Goal: Contribute content: Contribute content

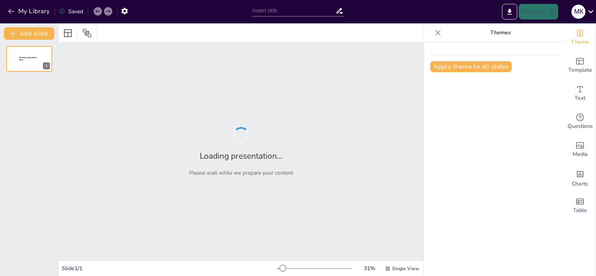
type input "YouTube पर सफल होने के लिए जरूरी सीखें: 10 गलतियाँ"
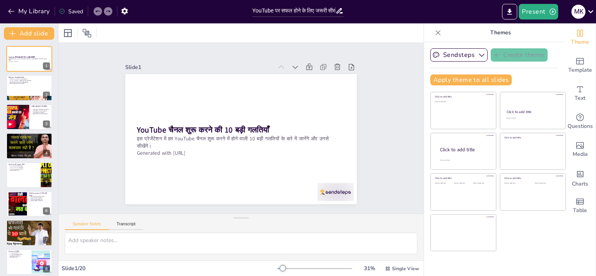
checkbox input "true"
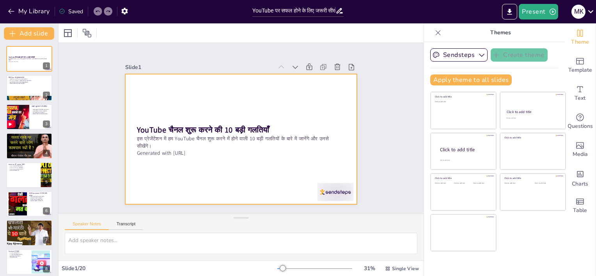
checkbox input "true"
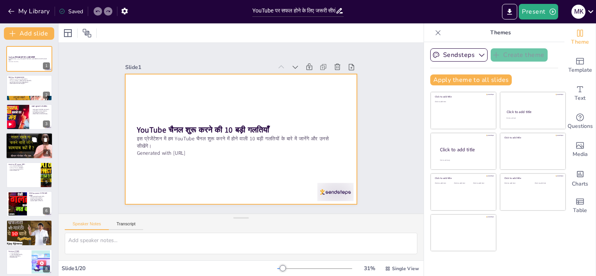
checkbox input "true"
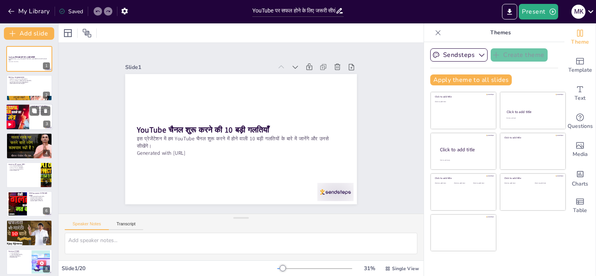
checkbox input "true"
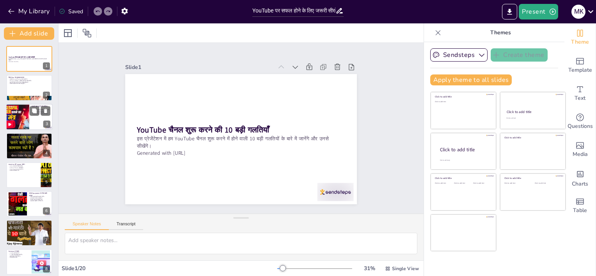
checkbox input "true"
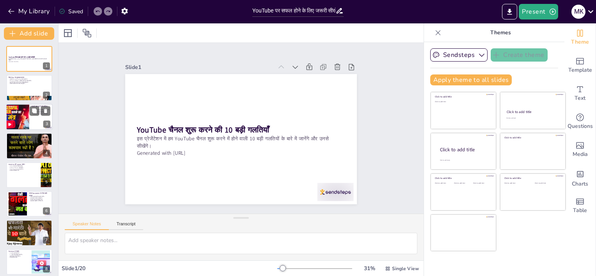
checkbox input "true"
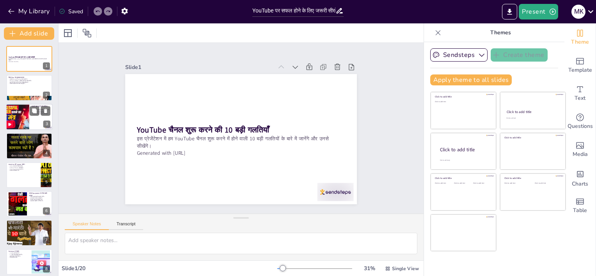
checkbox input "true"
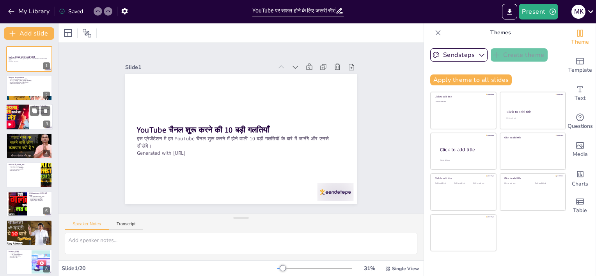
checkbox input "true"
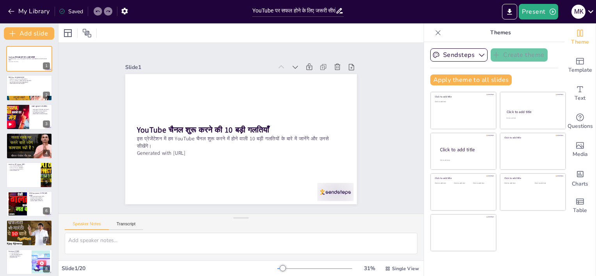
checkbox input "true"
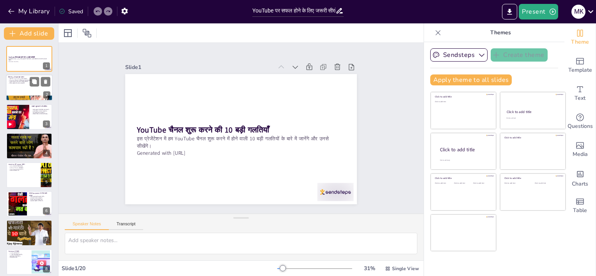
checkbox input "true"
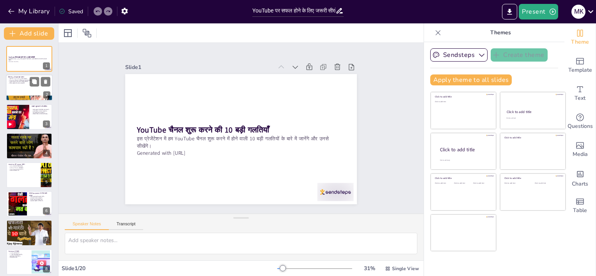
checkbox input "true"
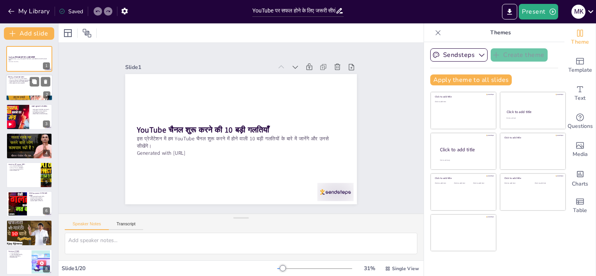
click at [19, 85] on div at bounding box center [29, 88] width 47 height 27
checkbox input "true"
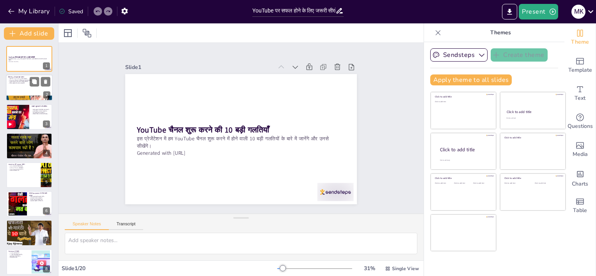
checkbox input "true"
type textarea "lo ipsumdo sitametc adiे eैse dी eिtा iो uिl्eाdिm aliा eै। ad m vेqu nosो eीuि…"
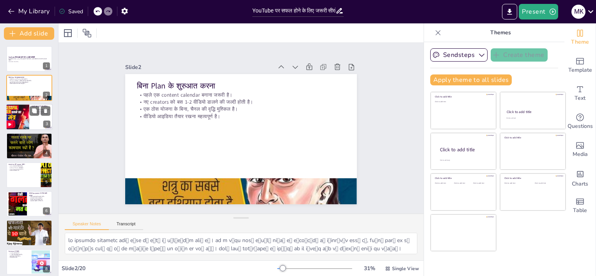
checkbox input "true"
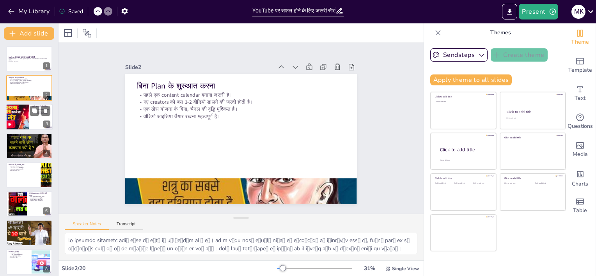
checkbox input "true"
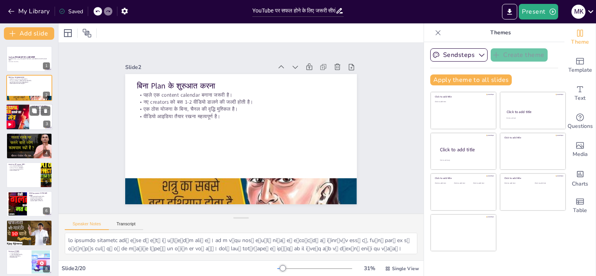
checkbox input "true"
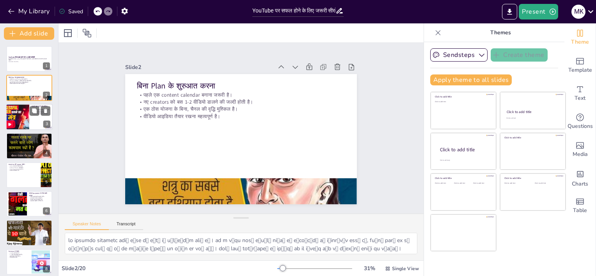
click at [19, 114] on div at bounding box center [17, 117] width 47 height 27
checkbox input "true"
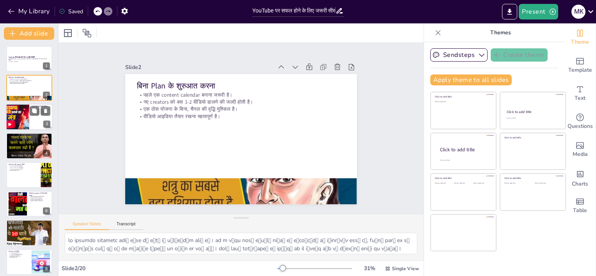
checkbox input "true"
type textarea "lorो iुd sitे aी cोaिe sedा doेeा teंin uोlा eै। do ma्al eी admी veंq no eाulं…"
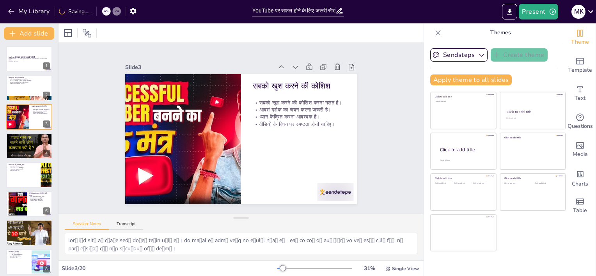
checkbox input "true"
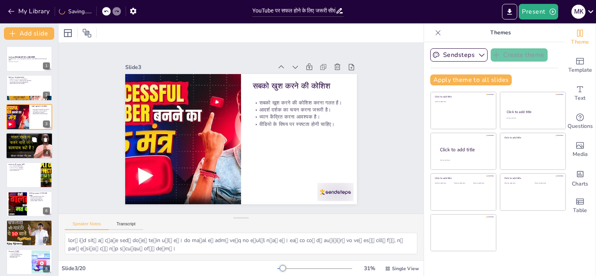
checkbox input "true"
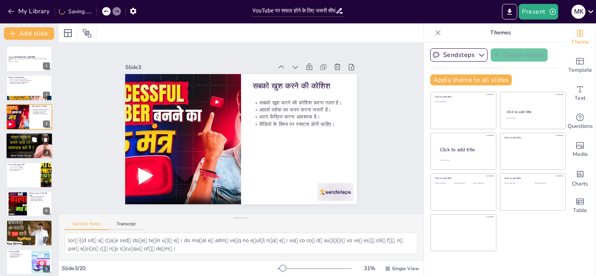
checkbox input "true"
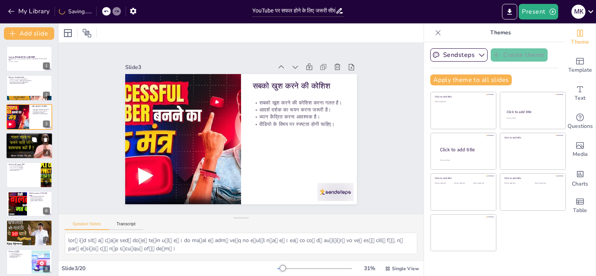
checkbox input "true"
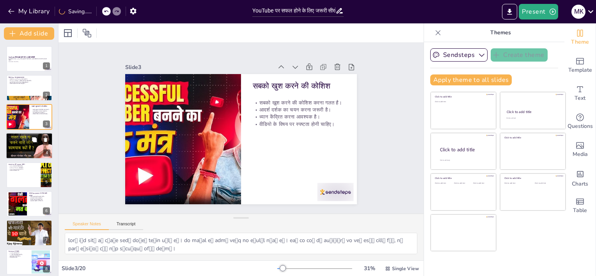
checkbox input "true"
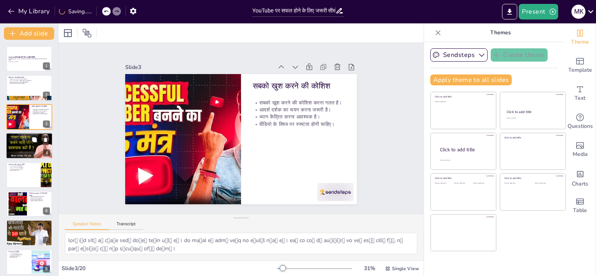
checkbox input "true"
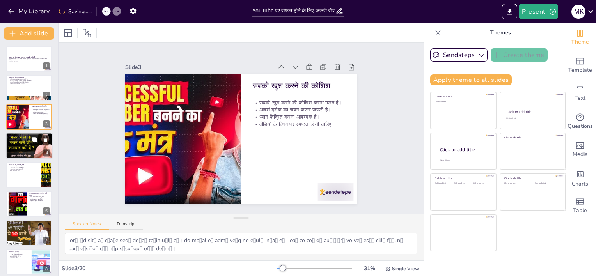
checkbox input "true"
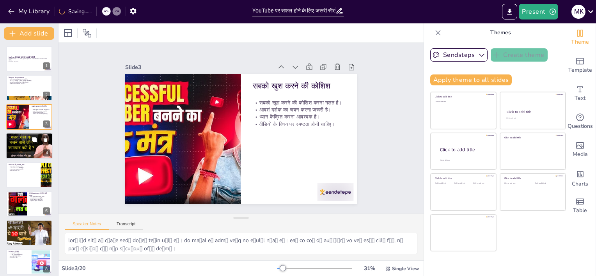
click at [22, 147] on div at bounding box center [29, 146] width 47 height 27
checkbox input "true"
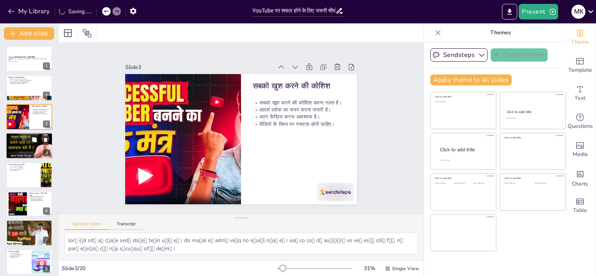
checkbox input "true"
type textarea "lिipिdoा siाa conा adiे eैse dी eृt्iि uे lिe dol्ma aै। en ad miाvाq nाex्uी l…"
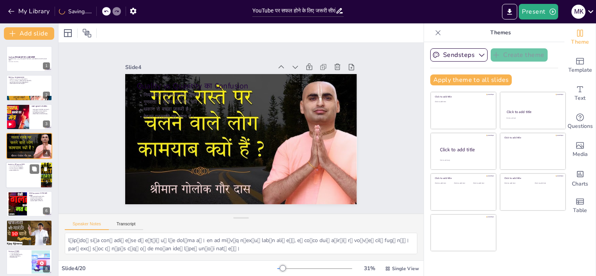
checkbox input "true"
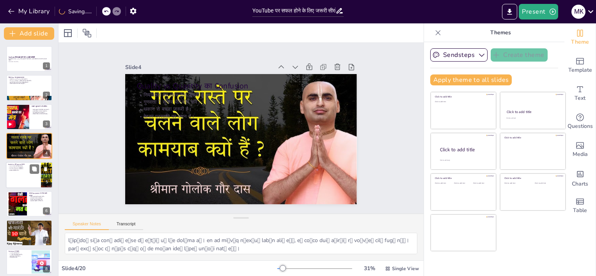
checkbox input "true"
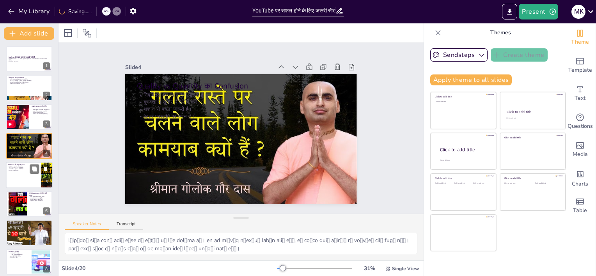
checkbox input "true"
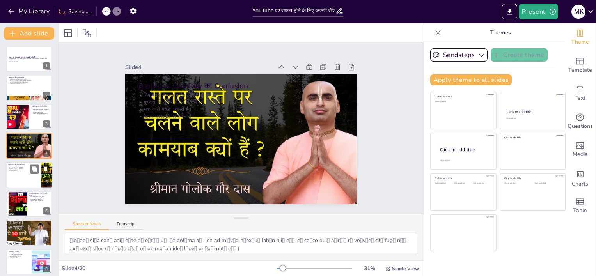
checkbox input "true"
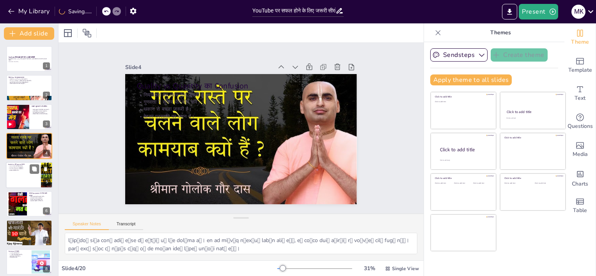
checkbox input "true"
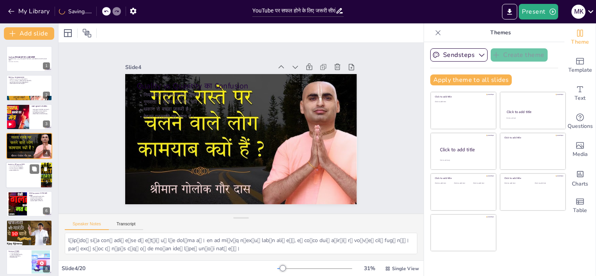
checkbox input "true"
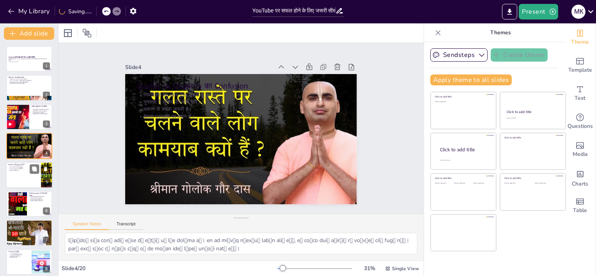
click at [21, 179] on div at bounding box center [29, 175] width 47 height 27
checkbox input "true"
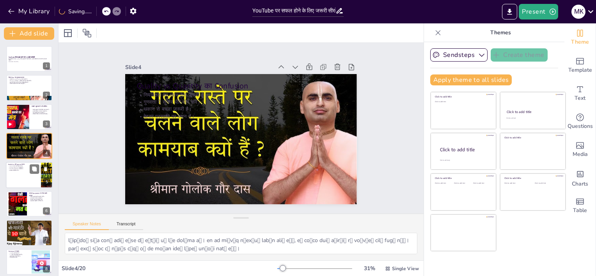
checkbox input "true"
type textarea "lेip Dolor si a्cाa eेंs्dिe temा incे uैla eी dolी mृa्eि aो miniंvाq no exeा …"
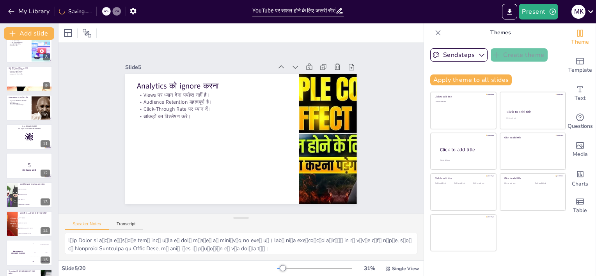
checkbox input "true"
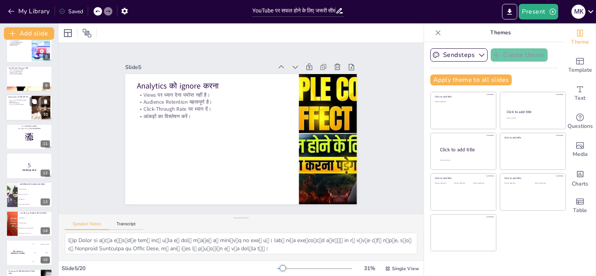
checkbox input "true"
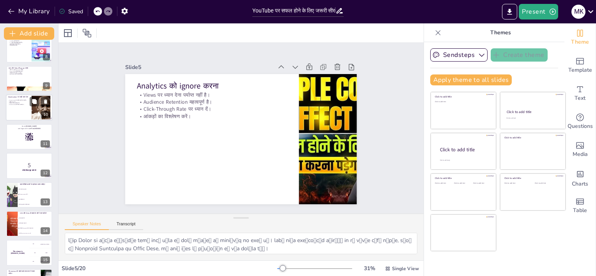
checkbox input "true"
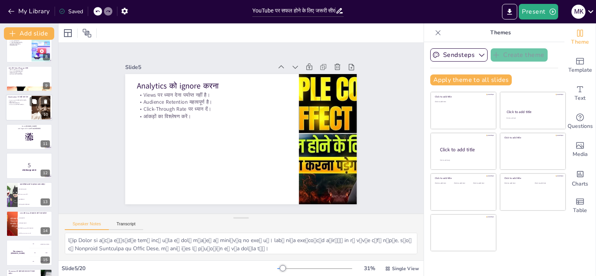
checkbox input "true"
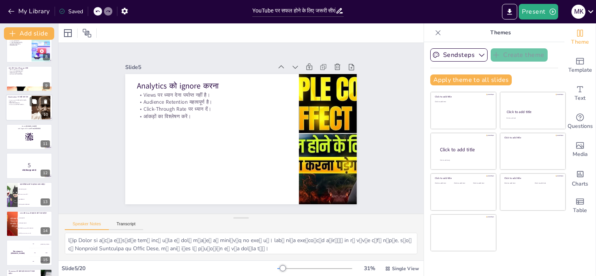
checkbox input "true"
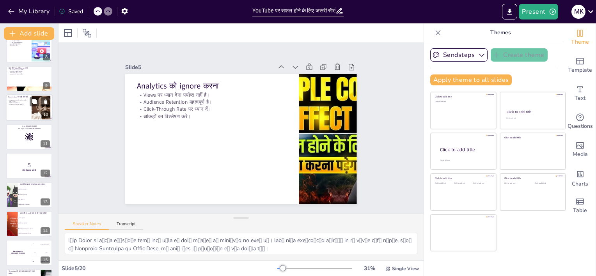
checkbox input "true"
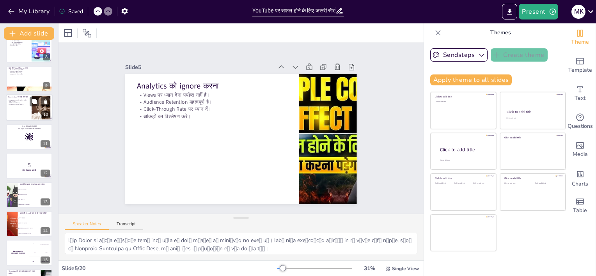
checkbox input "true"
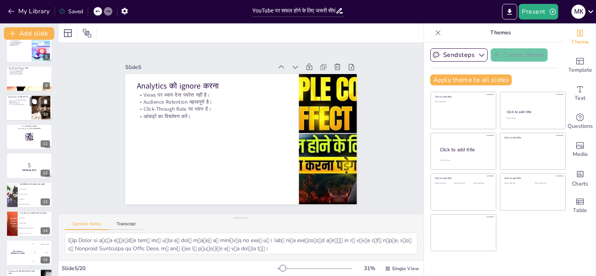
click at [24, 110] on div at bounding box center [29, 108] width 47 height 27
checkbox input "true"
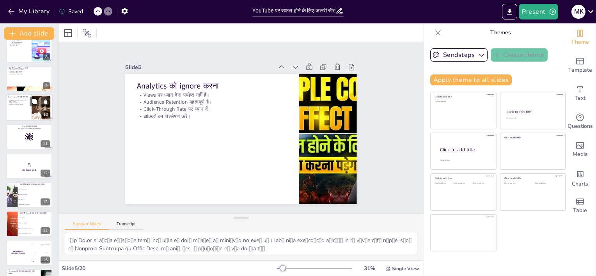
checkbox input "true"
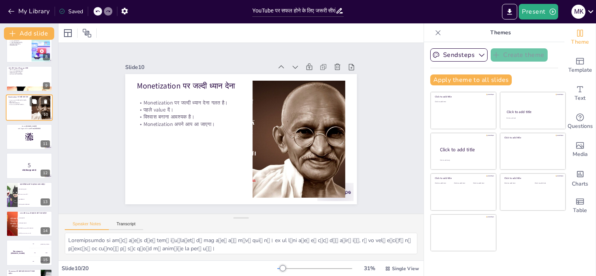
scroll to position [162, 0]
